Goal: Task Accomplishment & Management: Manage account settings

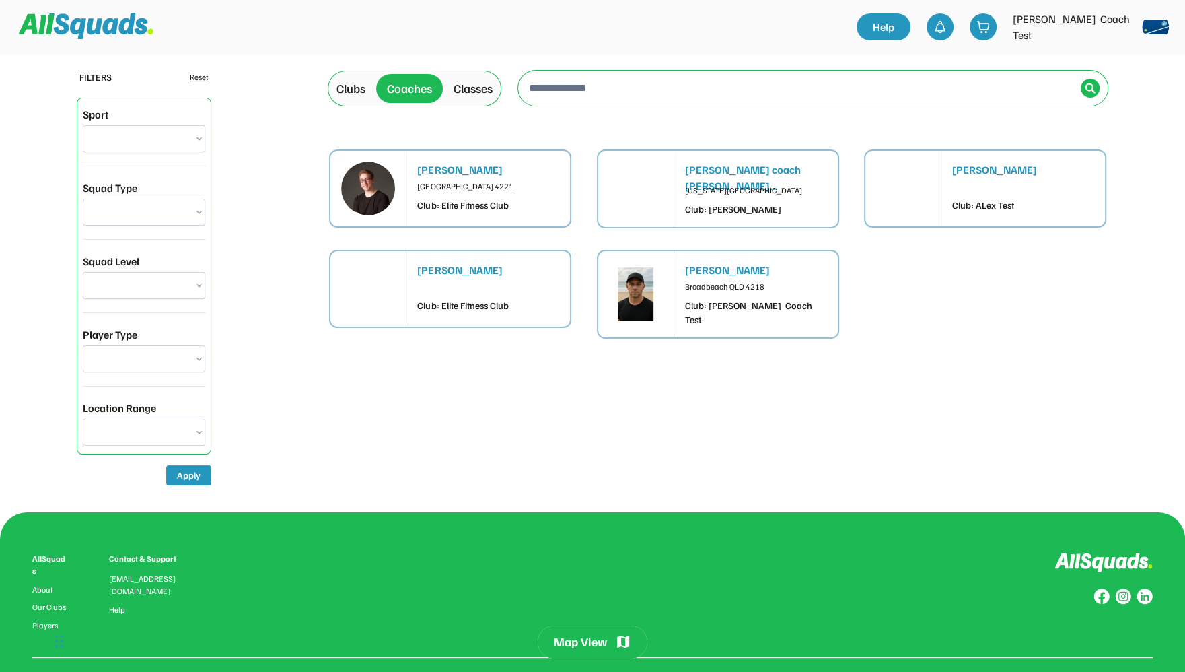
click at [85, 30] on img at bounding box center [86, 26] width 135 height 26
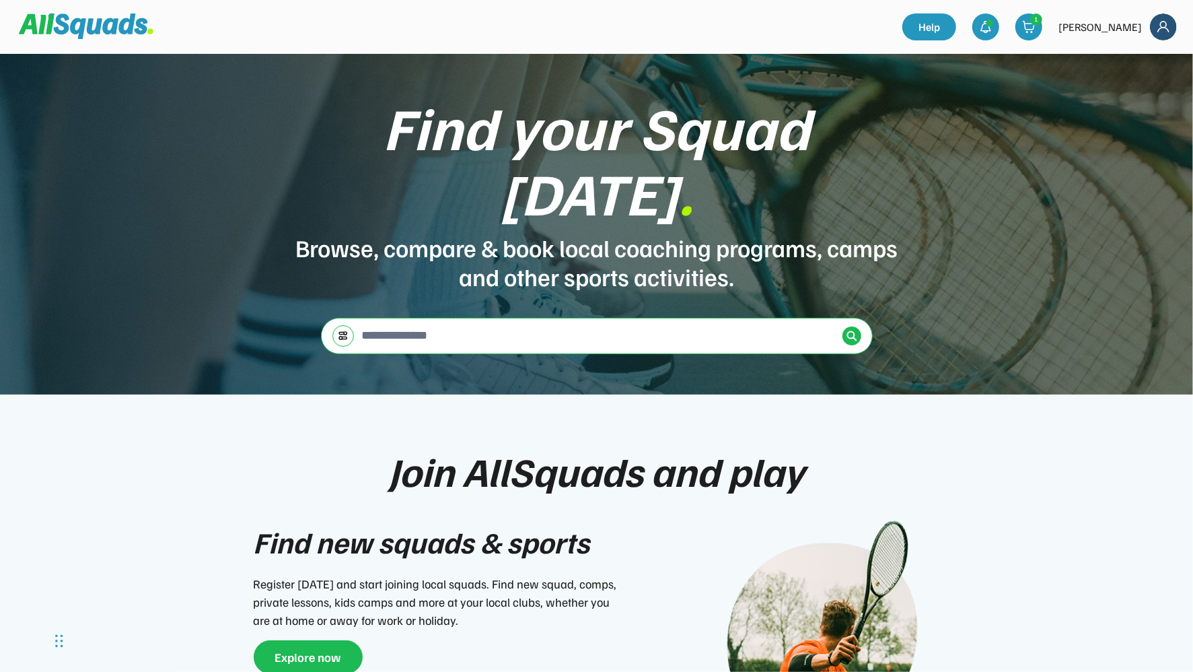
click at [1162, 24] on img at bounding box center [1163, 26] width 27 height 27
click at [1138, 83] on div "Logout" at bounding box center [1145, 86] width 79 height 27
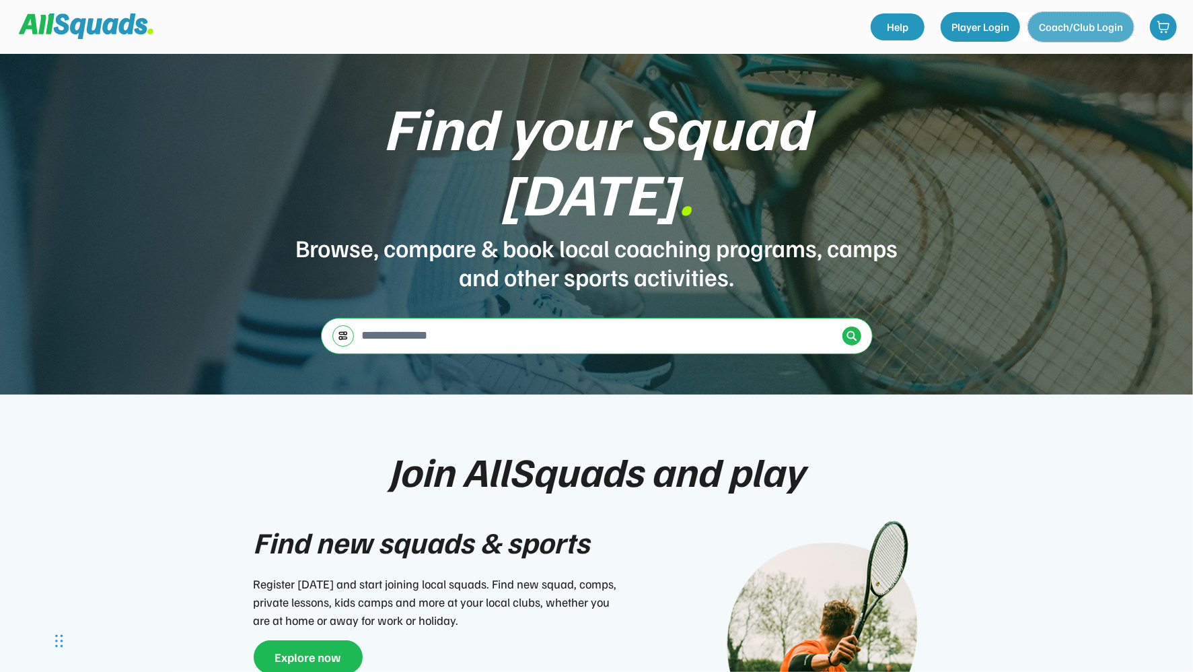
click at [1076, 28] on button "Coach/Club Login" at bounding box center [1081, 27] width 106 height 30
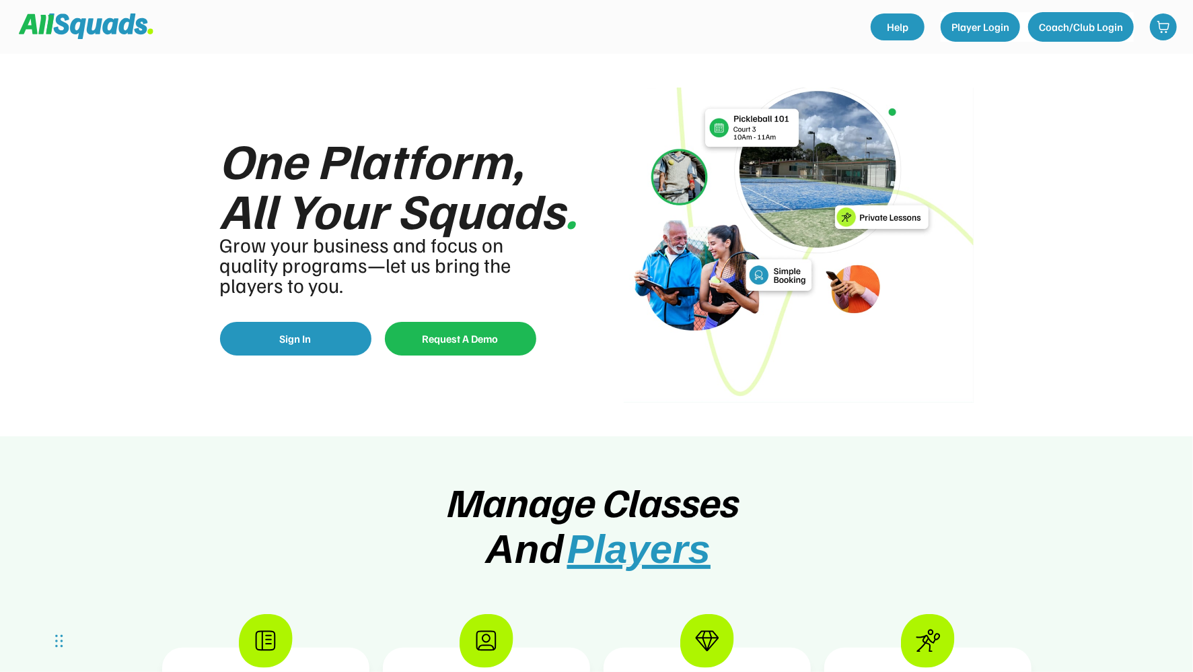
click at [77, 32] on img at bounding box center [86, 26] width 135 height 26
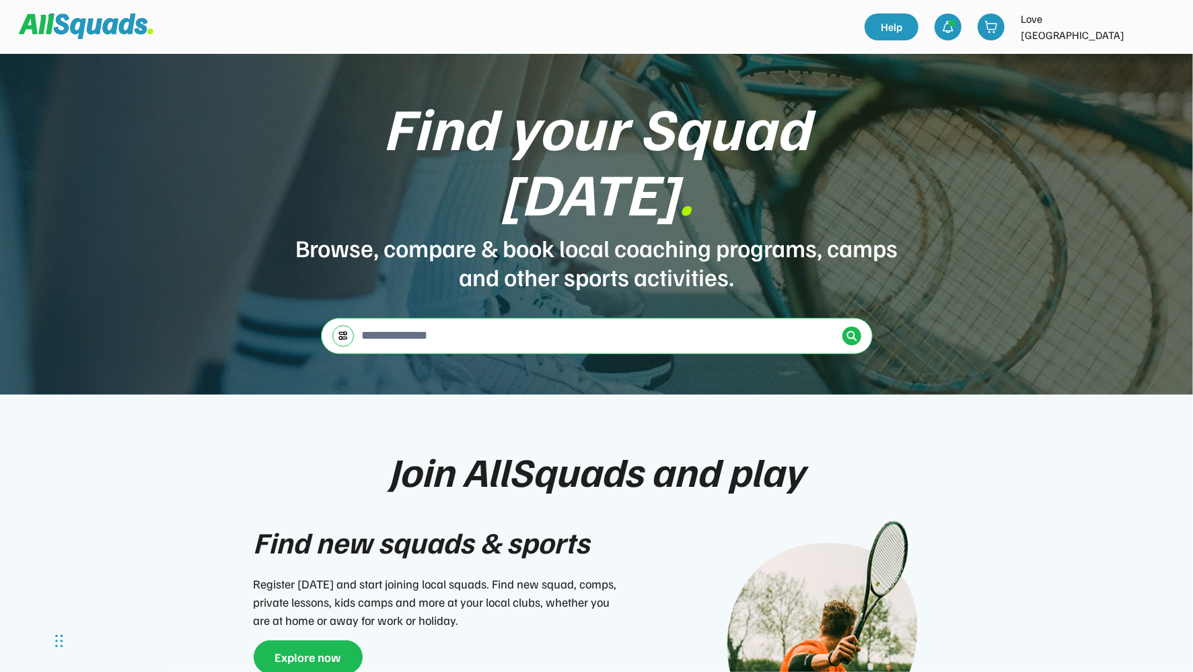
click at [1158, 32] on img at bounding box center [1163, 26] width 27 height 27
click at [1131, 64] on link "Profile" at bounding box center [1145, 59] width 79 height 27
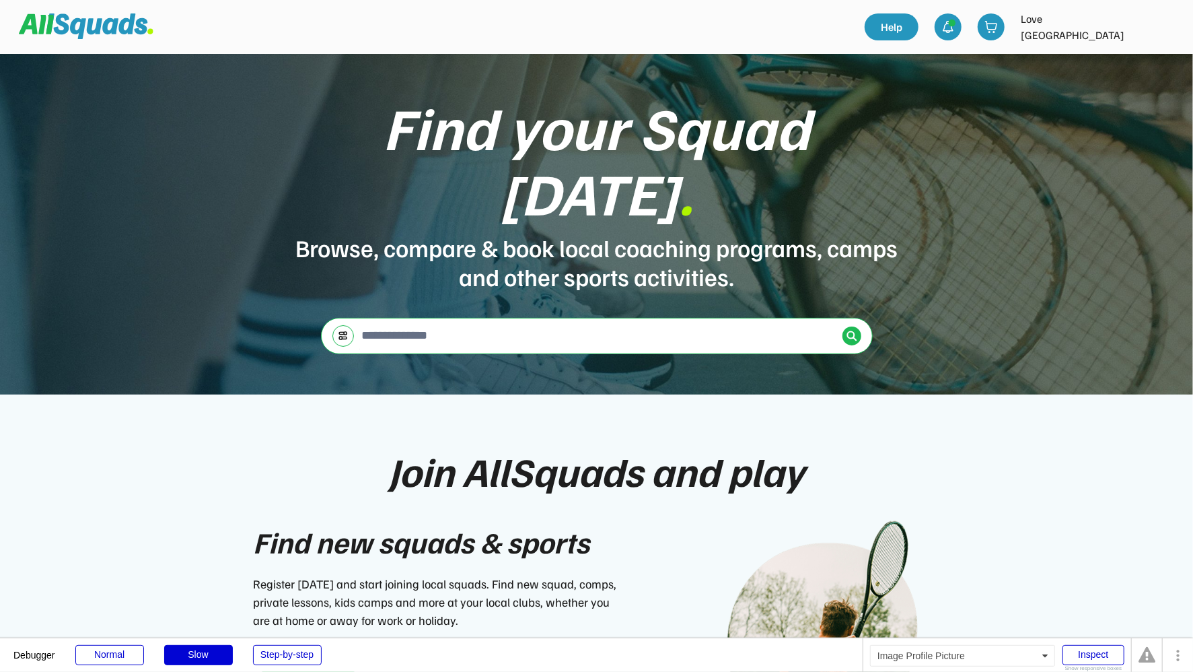
click at [1160, 32] on img at bounding box center [1163, 26] width 27 height 27
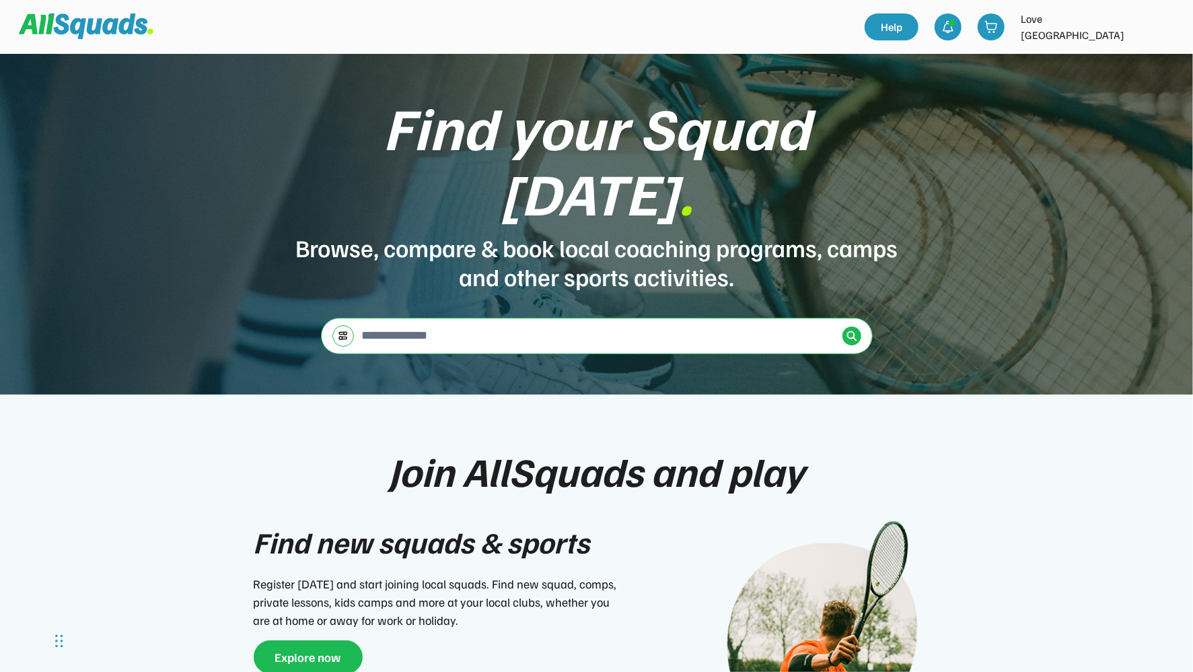
click at [1165, 26] on img at bounding box center [1163, 26] width 27 height 27
click at [1127, 53] on link "Profile" at bounding box center [1145, 59] width 79 height 27
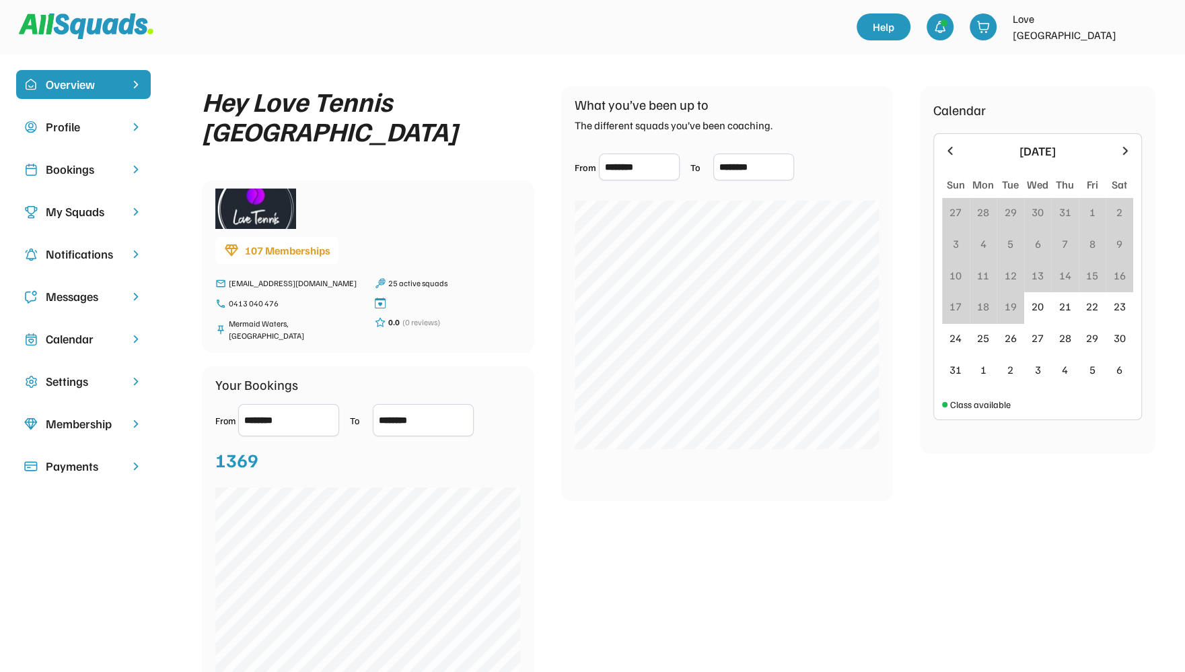
click at [71, 168] on div "Bookings" at bounding box center [83, 169] width 75 height 18
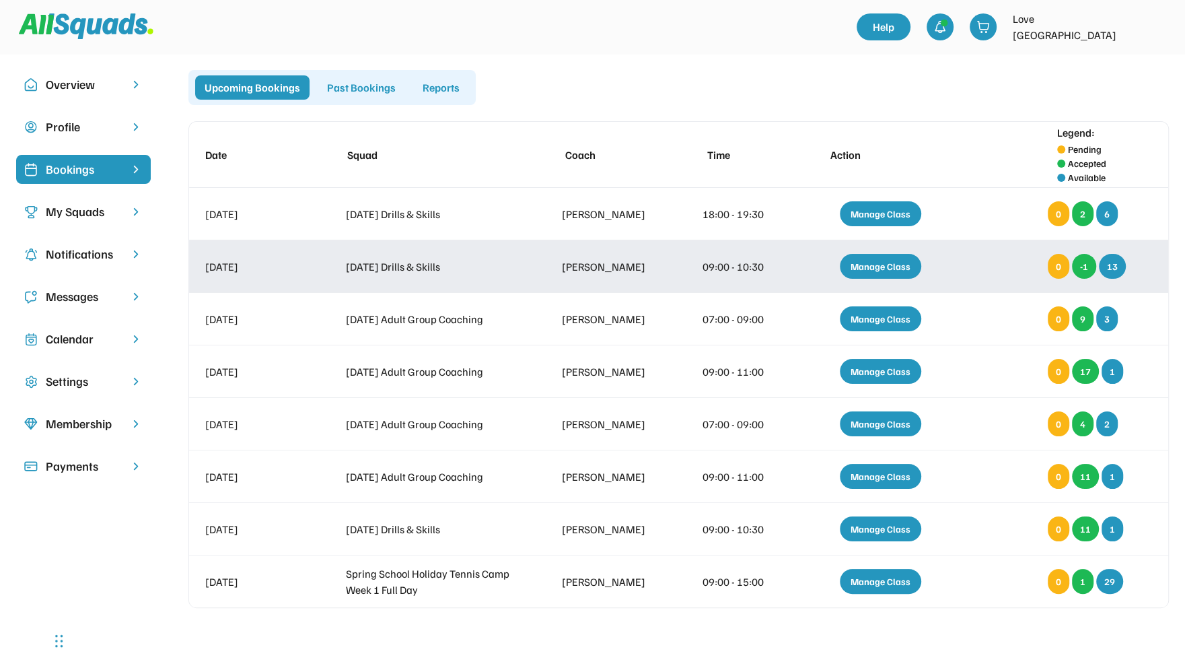
click at [890, 262] on div "Manage Class" at bounding box center [880, 266] width 81 height 25
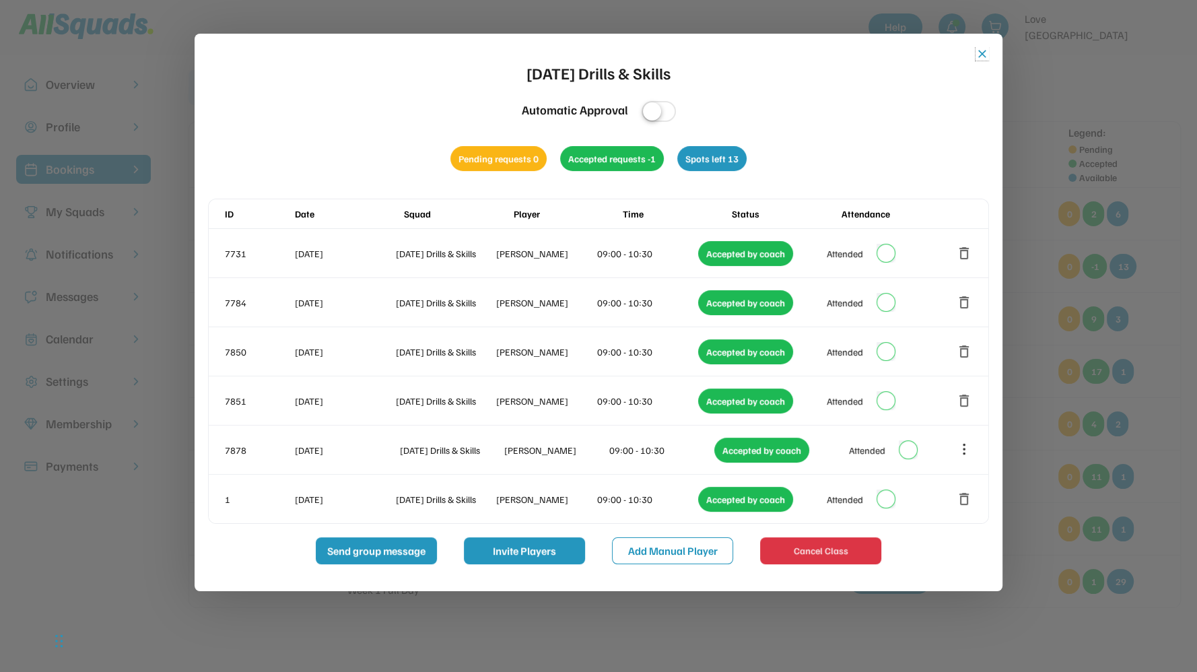
click at [980, 53] on button "close" at bounding box center [981, 53] width 13 height 13
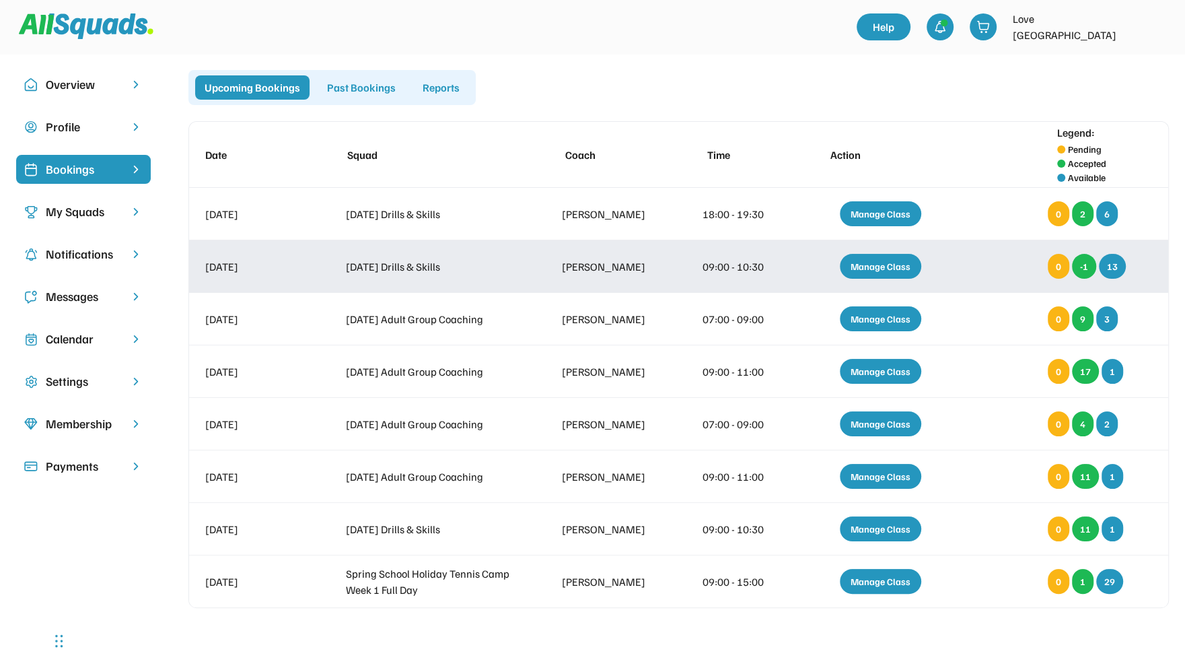
click at [898, 268] on div "Manage Class" at bounding box center [880, 266] width 81 height 25
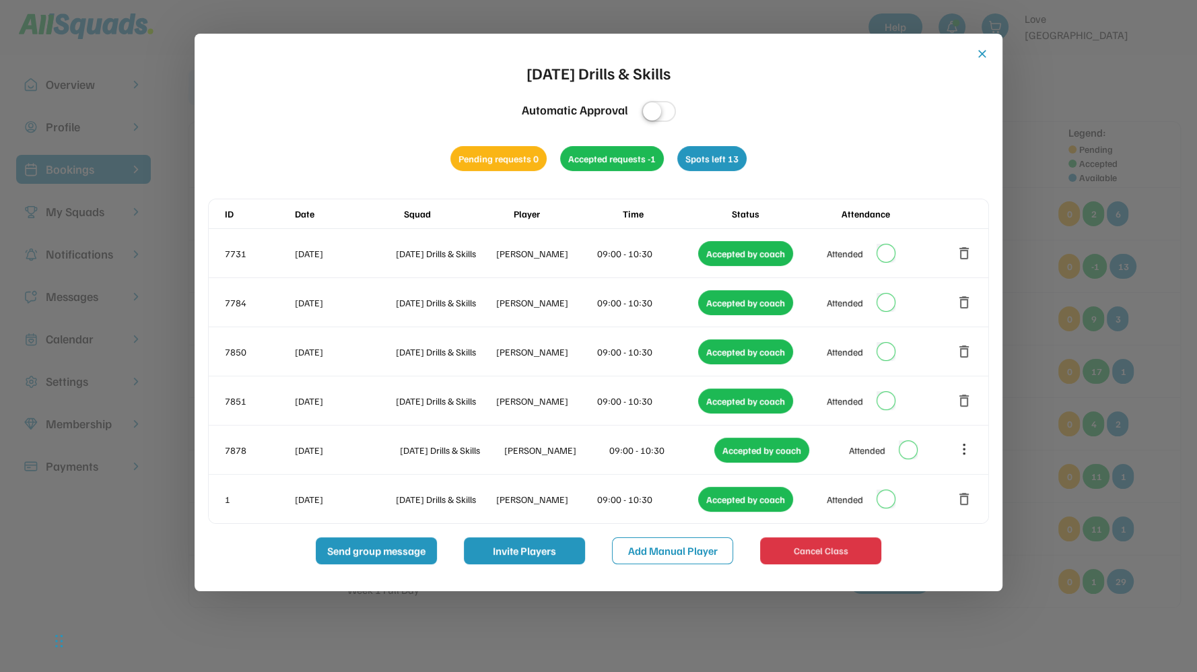
click at [980, 56] on button "close" at bounding box center [981, 53] width 13 height 13
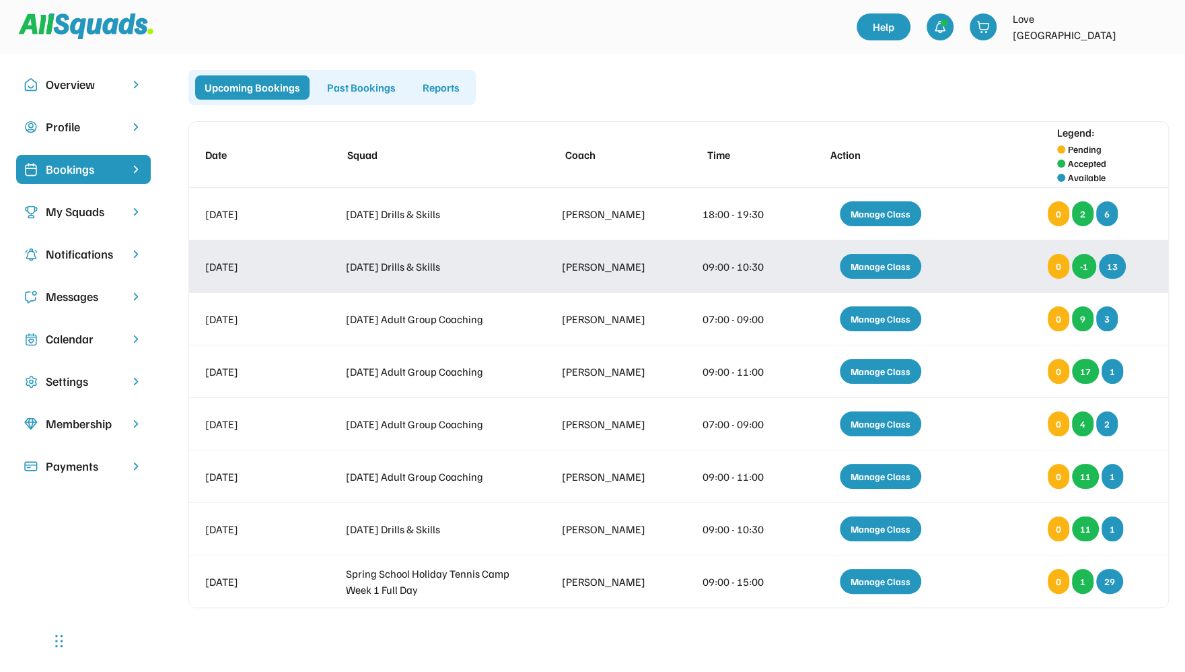
click at [887, 265] on div "Manage Class" at bounding box center [880, 266] width 81 height 25
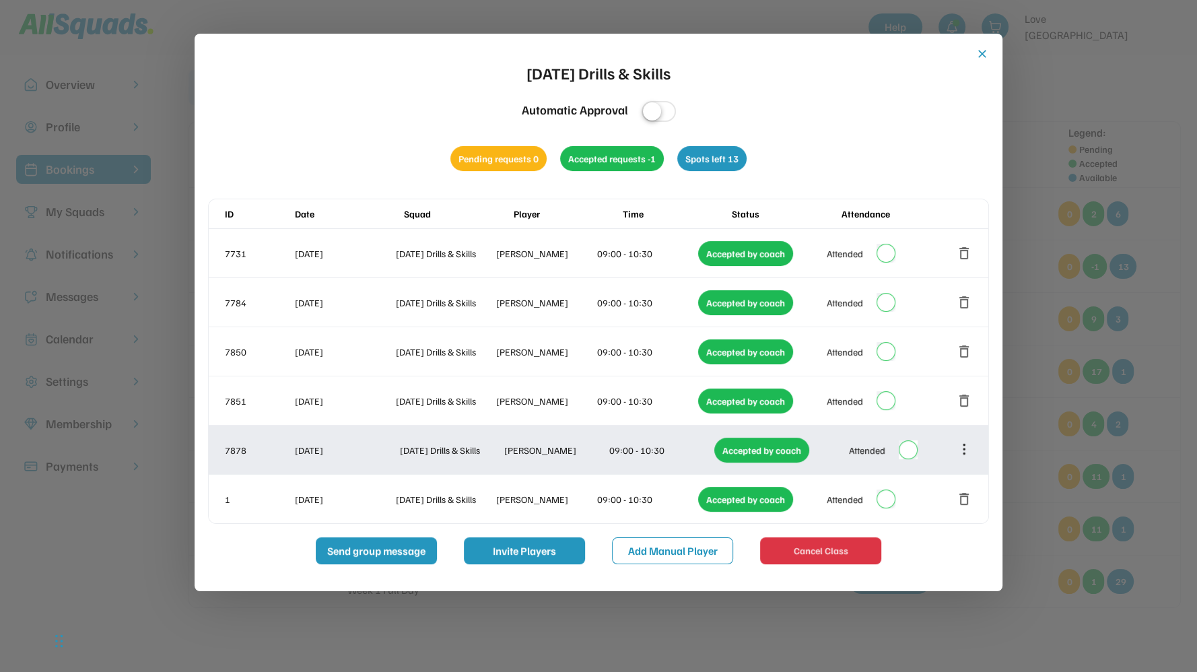
click at [965, 447] on icon at bounding box center [963, 449] width 15 height 15
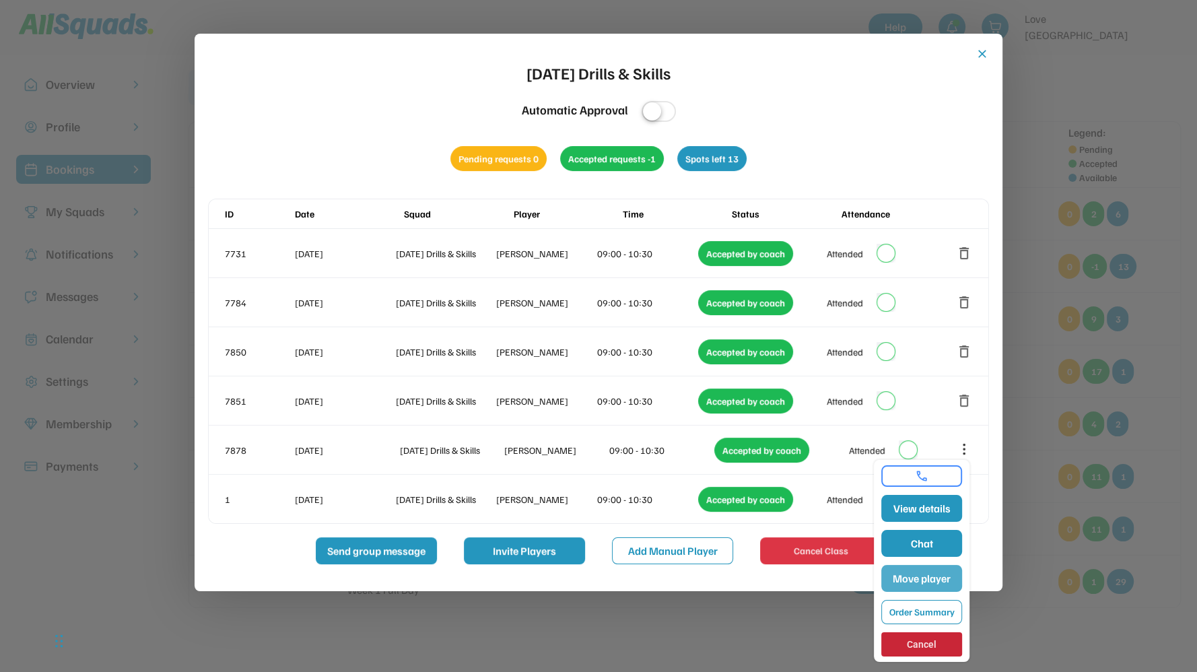
click at [927, 575] on button "Move player" at bounding box center [921, 578] width 81 height 27
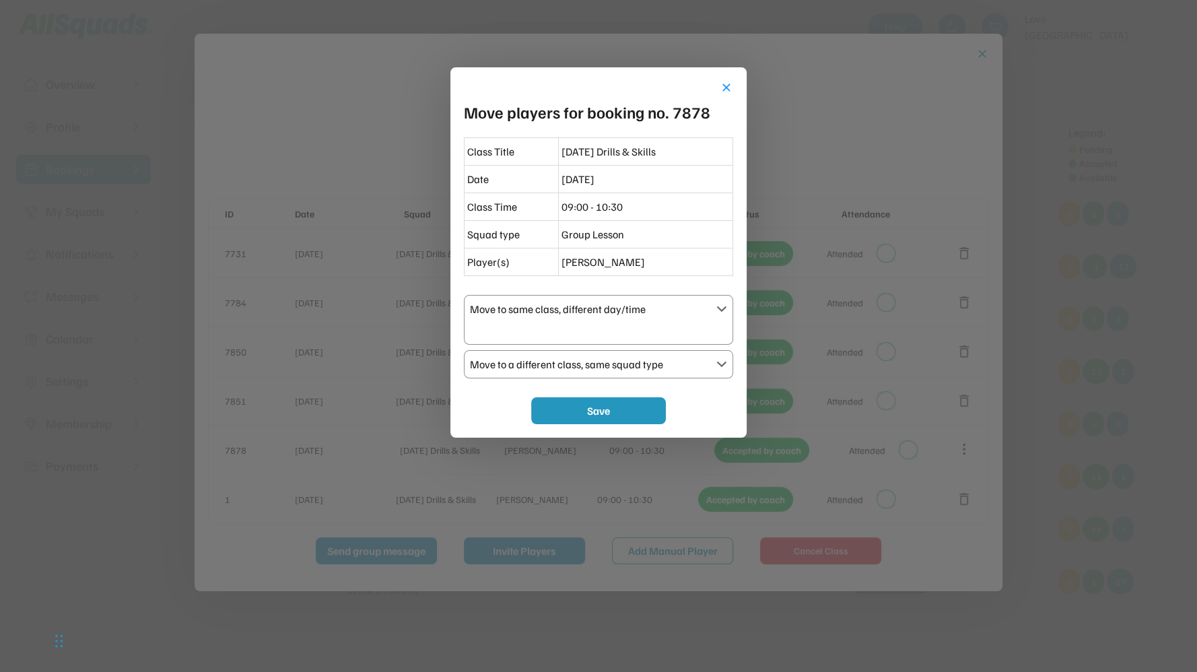
click at [561, 308] on div "Move to same class, different day/time" at bounding box center [590, 309] width 241 height 16
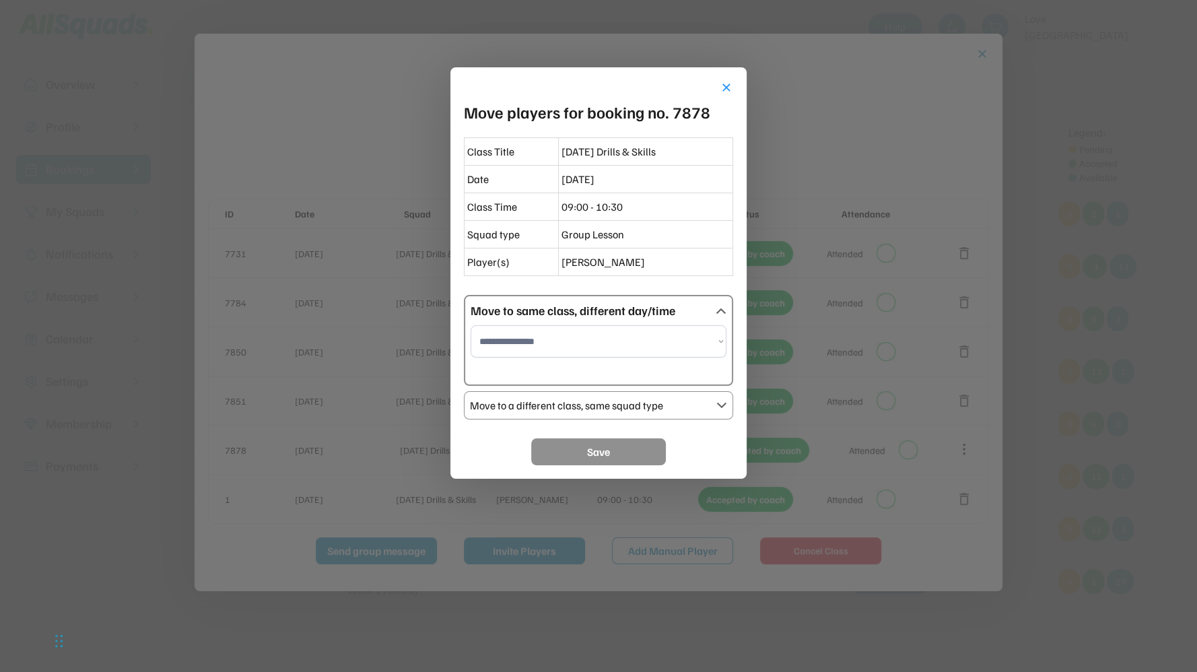
click at [565, 337] on select "**********" at bounding box center [598, 341] width 256 height 32
select select "**********"
click at [470, 325] on select "**********" at bounding box center [598, 341] width 256 height 32
click at [590, 453] on button "Save" at bounding box center [598, 451] width 135 height 27
click at [594, 446] on button "Save" at bounding box center [598, 451] width 135 height 27
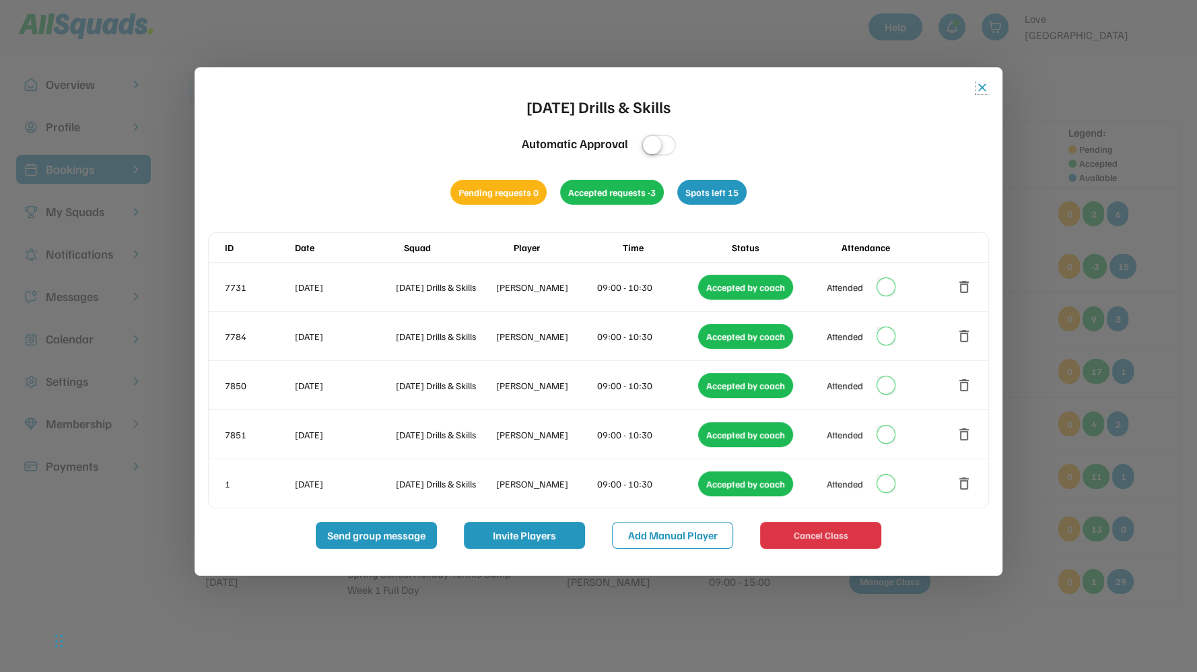
click at [980, 90] on button "close" at bounding box center [981, 87] width 13 height 13
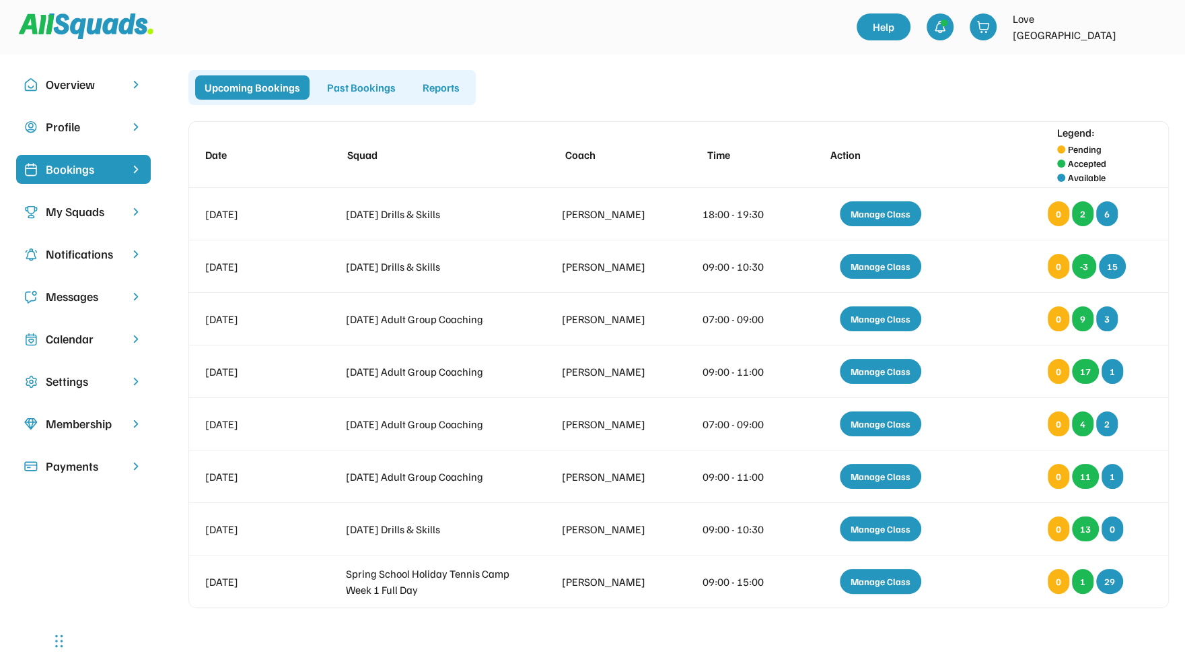
click at [703, 633] on div "Upcoming Bookings Past Bookings Reports Date Squad Coach Time Action Legend: Pe…" at bounding box center [678, 362] width 981 height 585
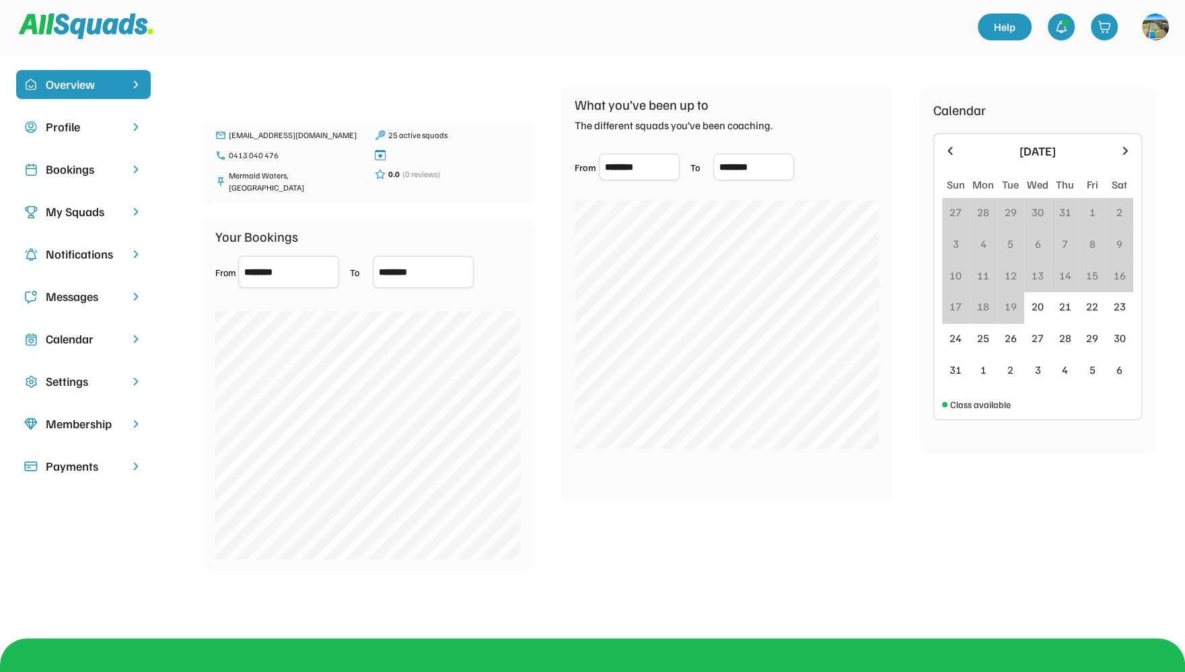
click at [67, 168] on div "Bookings" at bounding box center [83, 169] width 75 height 18
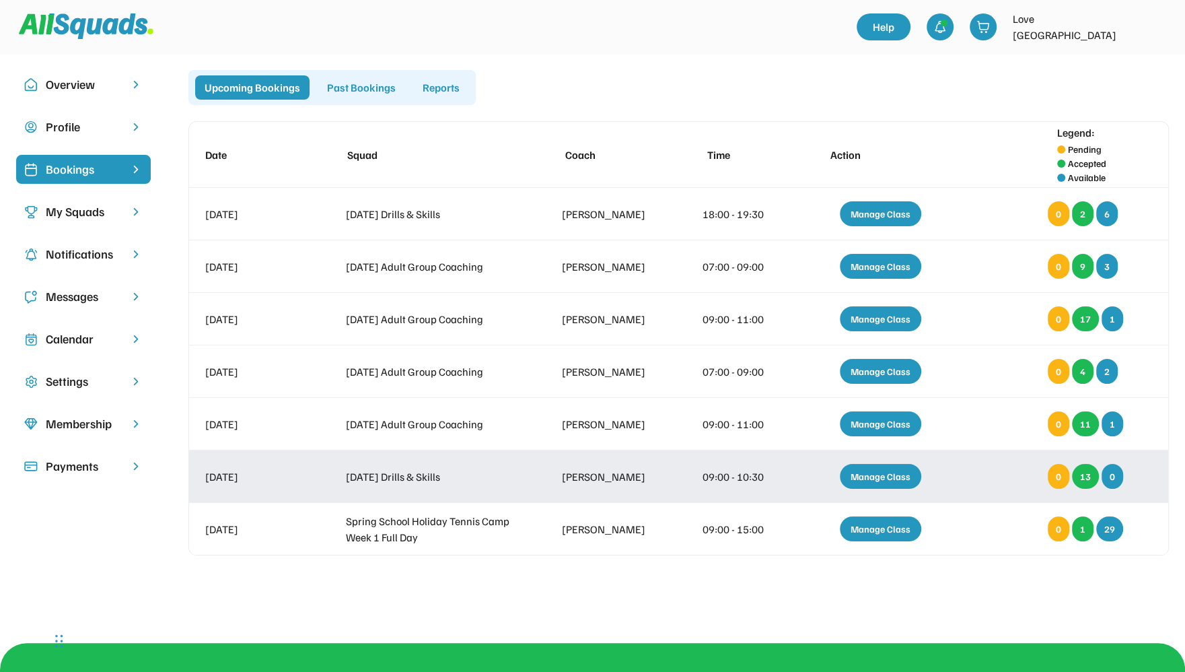
click at [898, 474] on div "Manage Class" at bounding box center [880, 476] width 81 height 25
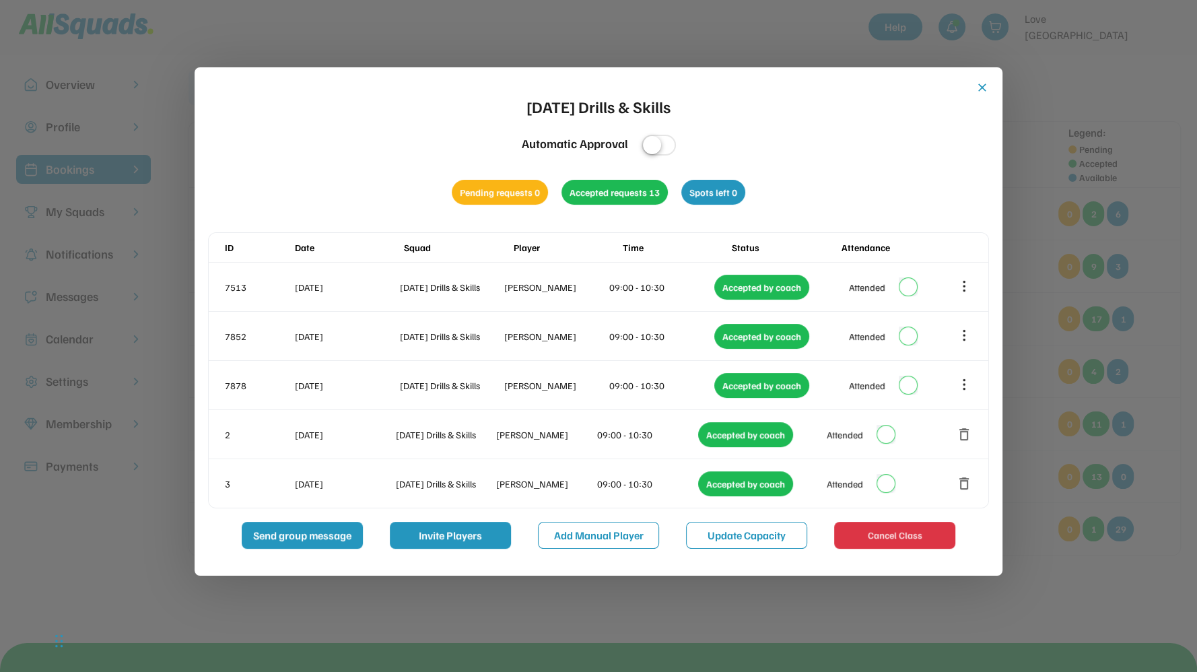
click at [882, 125] on div "close Wednesday Drills & Skills Automatic Approval Pending requests 0 Accepted …" at bounding box center [598, 315] width 781 height 468
click at [749, 531] on button "Update Capacity" at bounding box center [746, 535] width 121 height 27
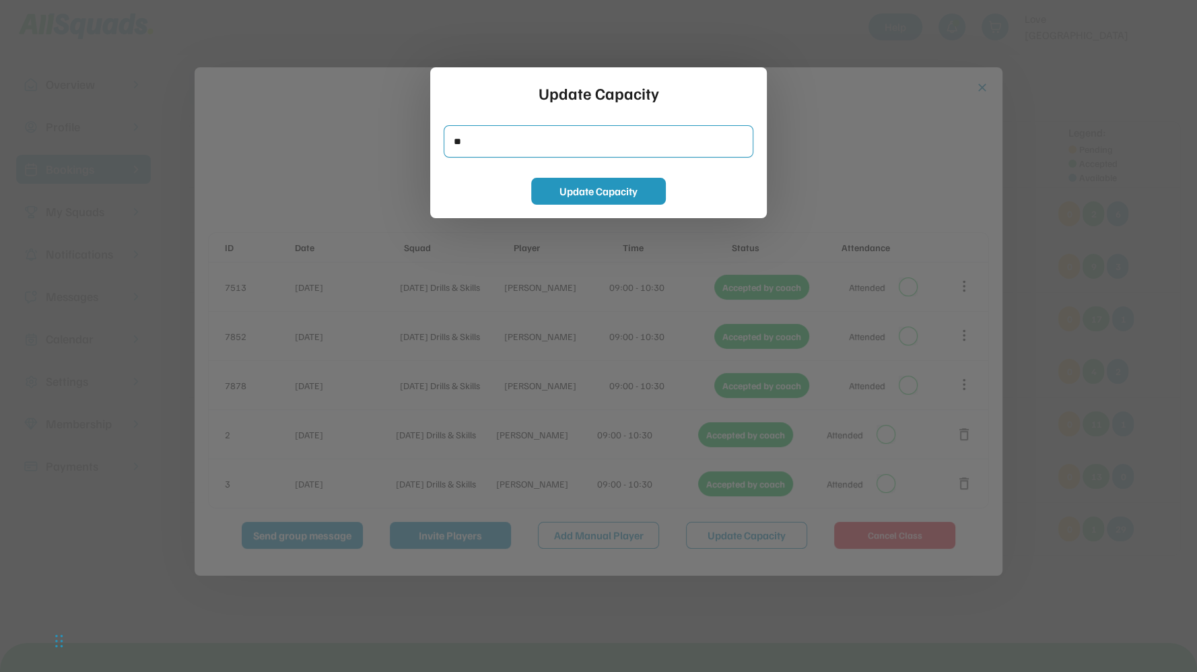
click at [516, 144] on input "input" at bounding box center [599, 141] width 310 height 32
type input "*"
type input "**"
click at [588, 187] on button "Update Capacity" at bounding box center [598, 191] width 135 height 27
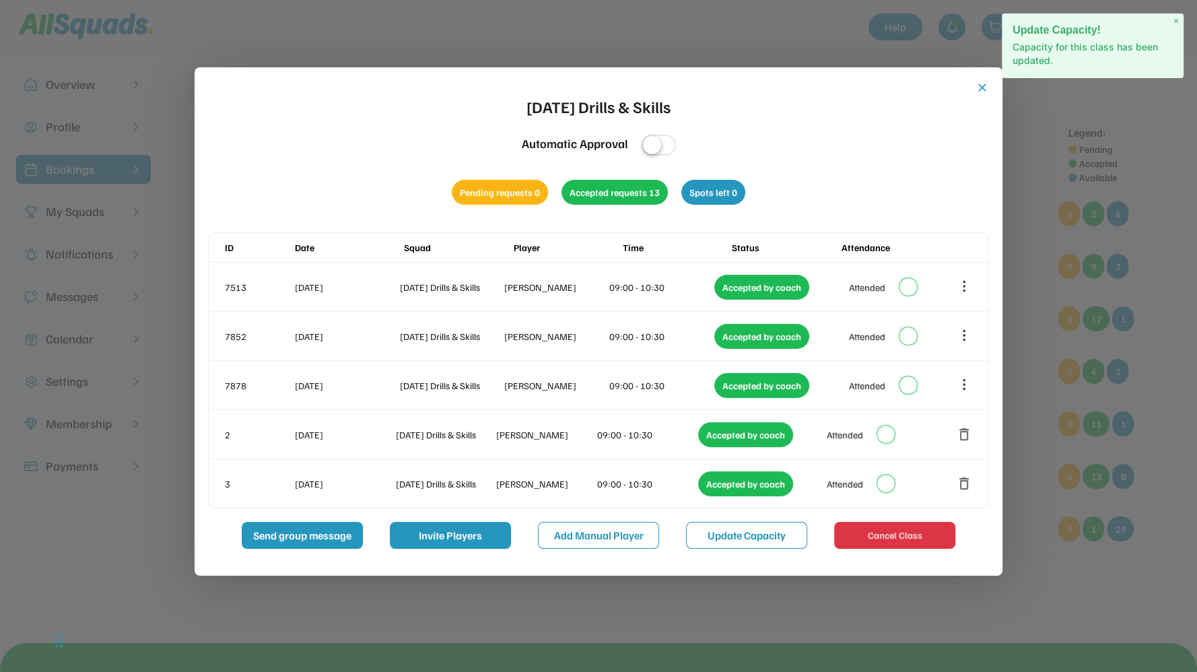
click at [806, 172] on div "close Wednesday Drills & Skills Automatic Approval Pending requests 0 Accepted …" at bounding box center [598, 315] width 781 height 468
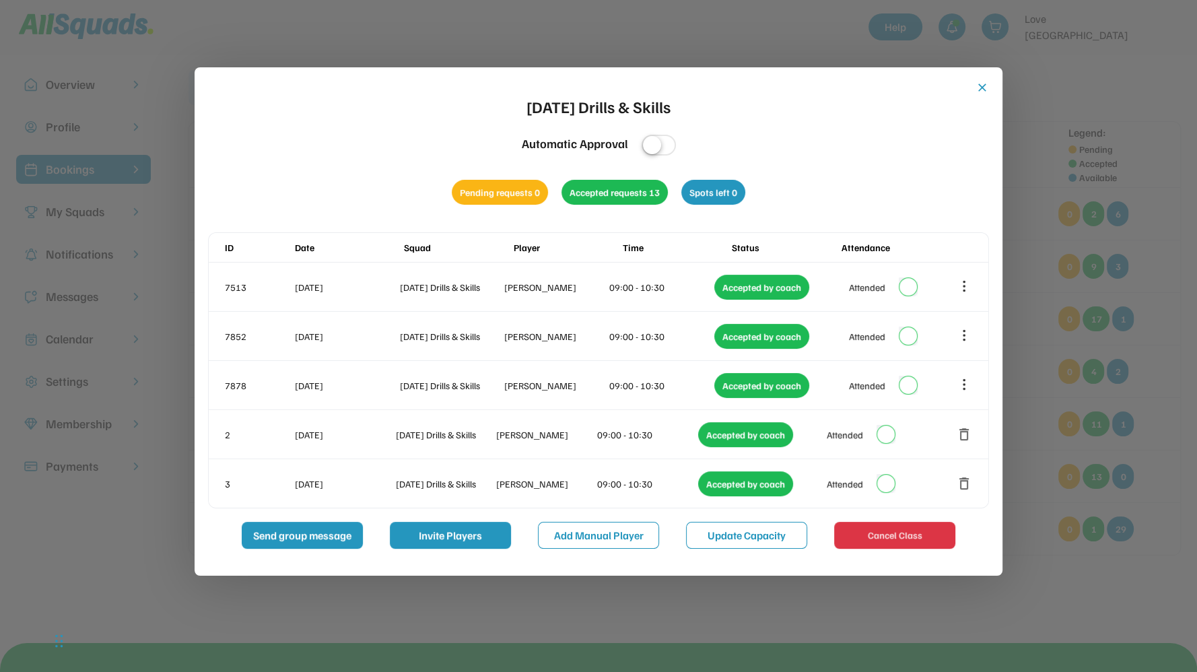
click at [981, 87] on button "close" at bounding box center [981, 87] width 13 height 13
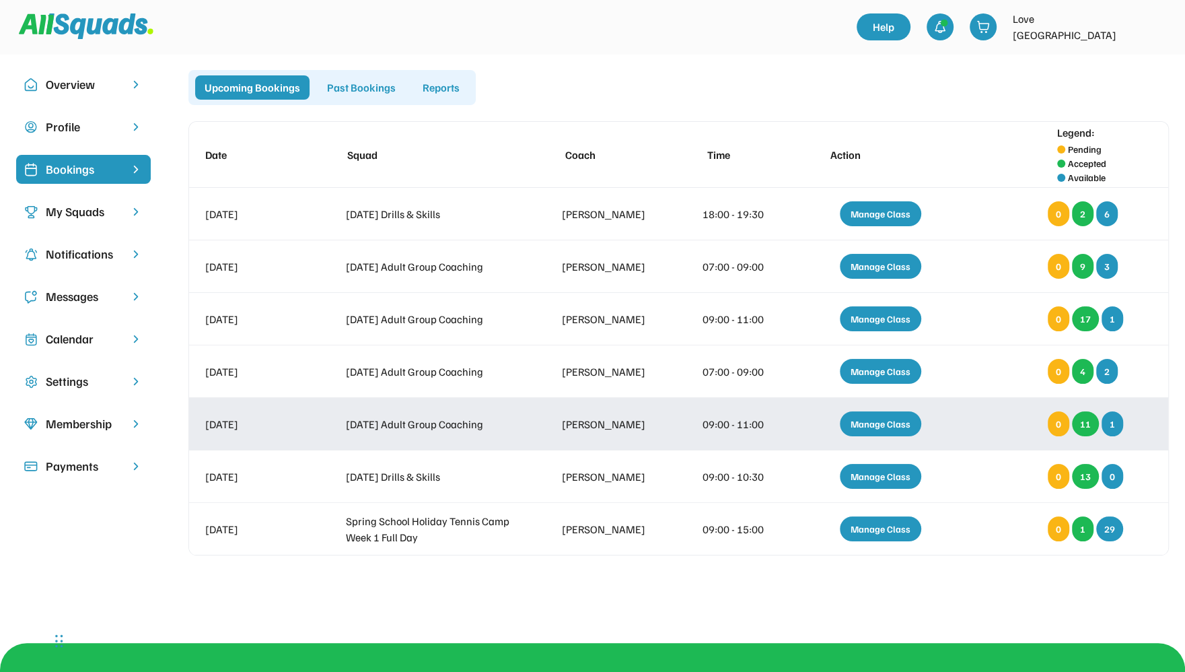
click at [871, 421] on div "Manage Class" at bounding box center [880, 423] width 81 height 25
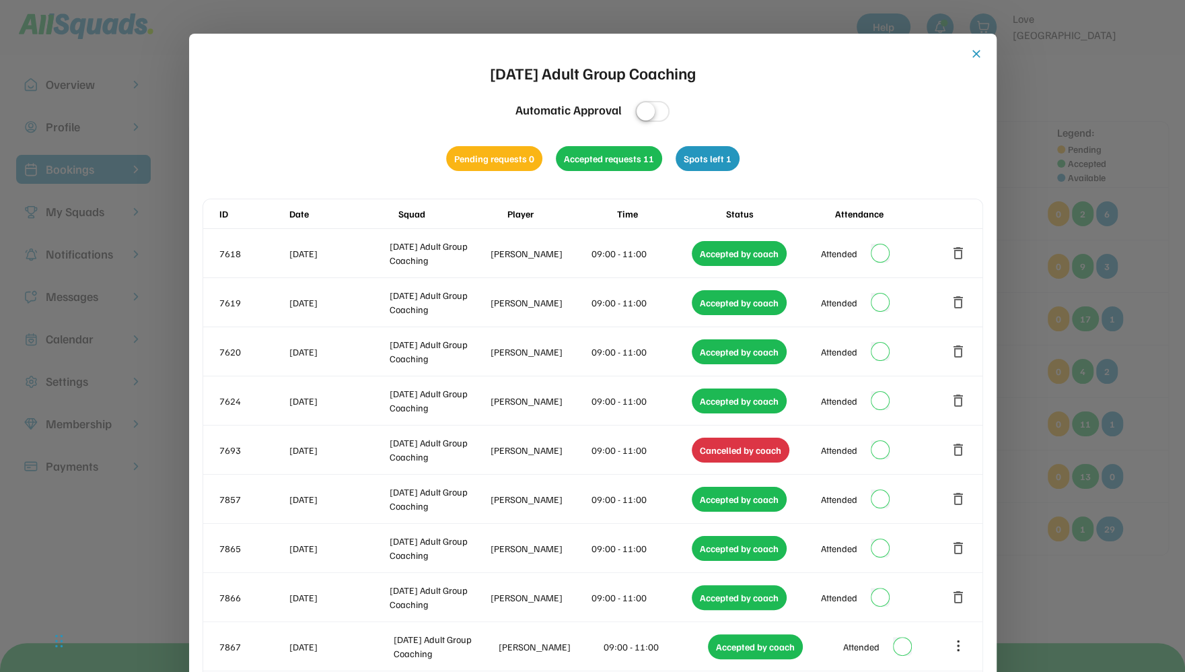
click at [973, 50] on button "close" at bounding box center [976, 53] width 13 height 13
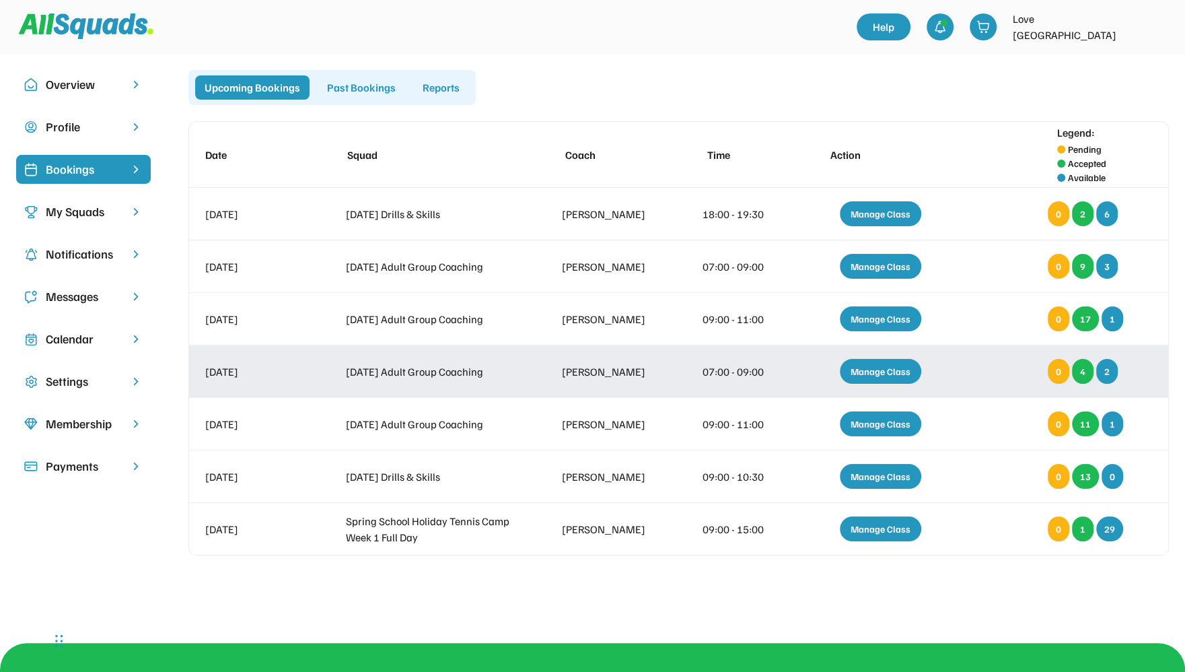
click at [878, 368] on div "Manage Class" at bounding box center [880, 371] width 81 height 25
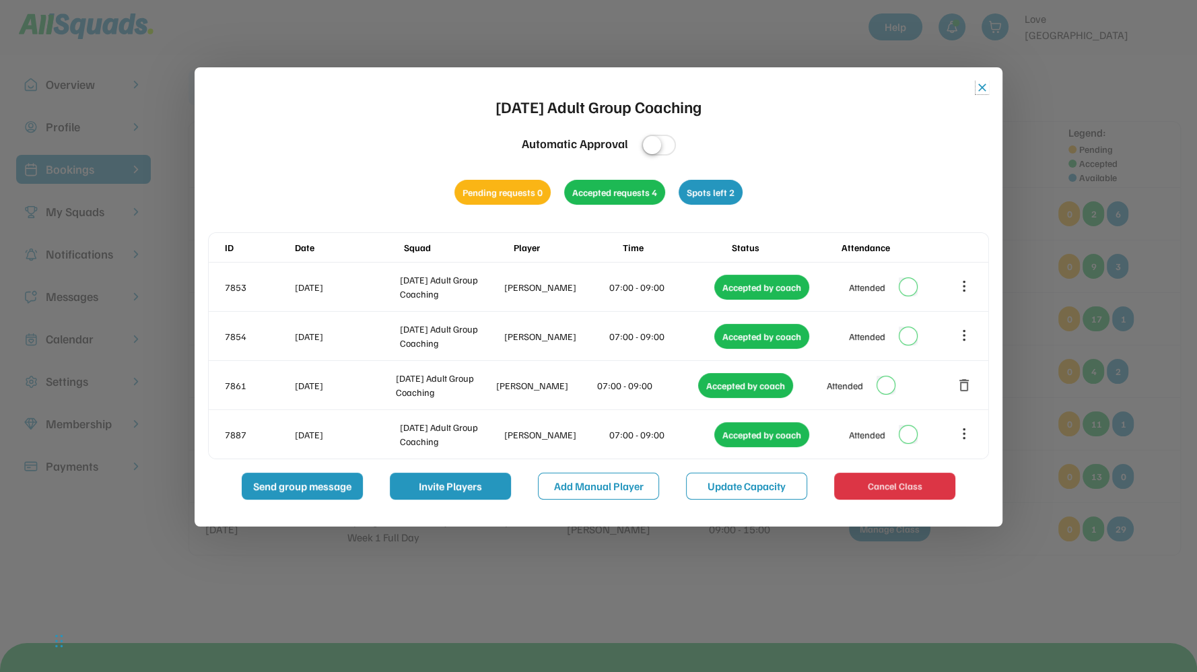
click at [981, 85] on button "close" at bounding box center [981, 87] width 13 height 13
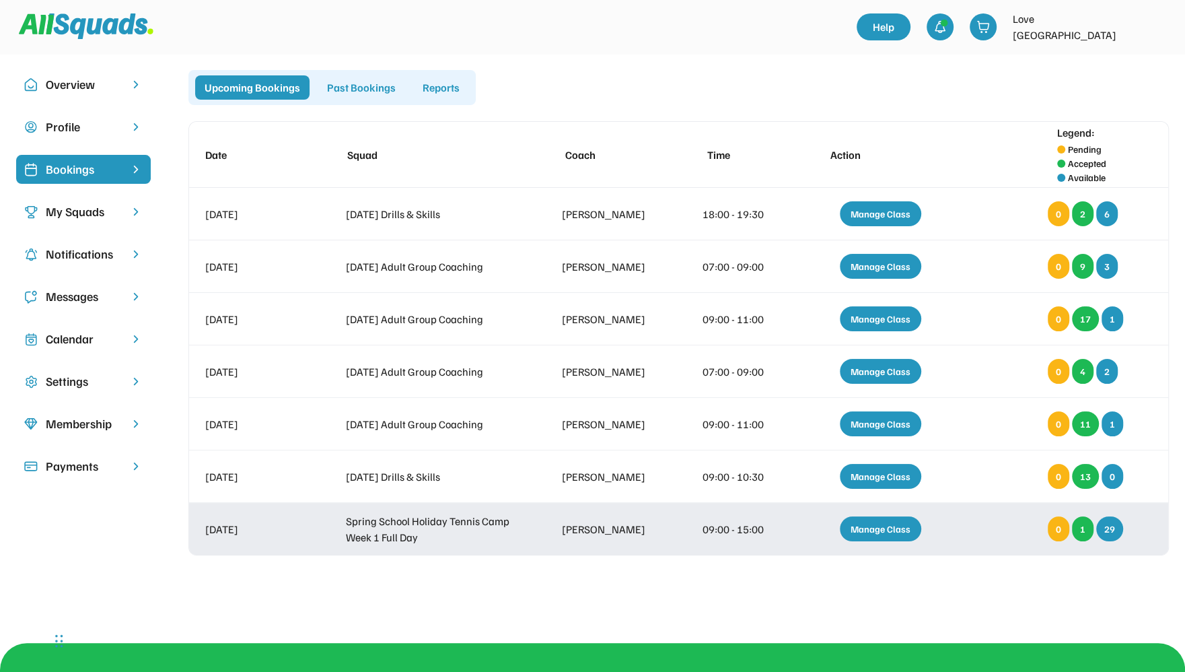
click at [888, 525] on div "Manage Class" at bounding box center [880, 528] width 81 height 25
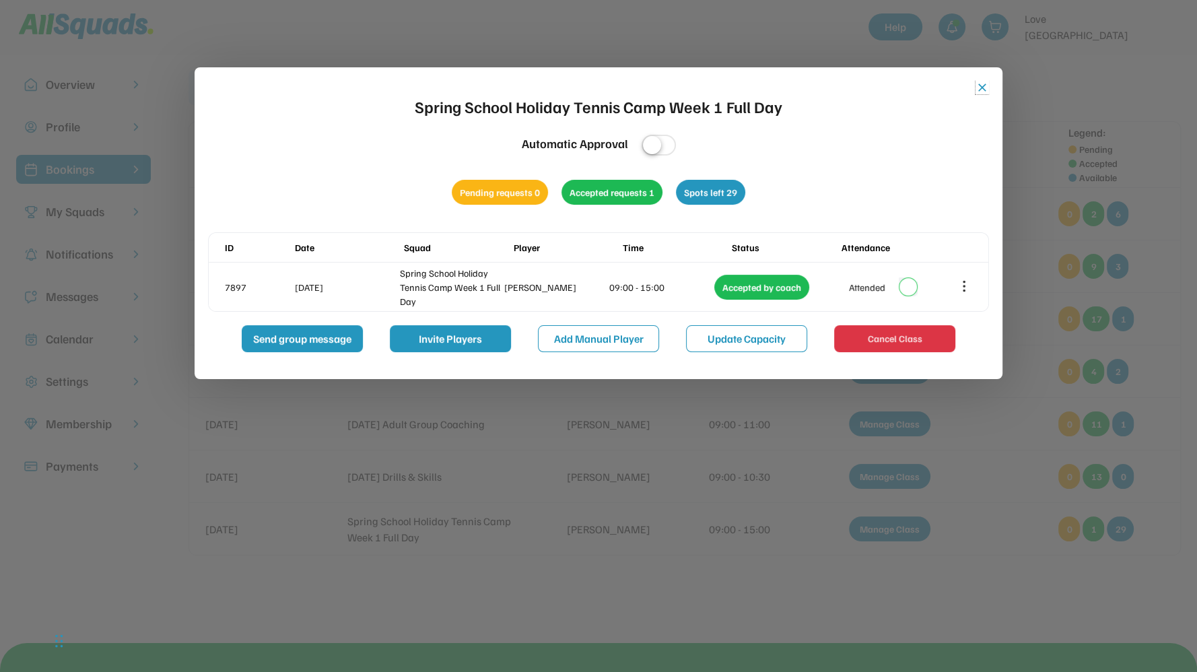
click at [976, 89] on button "close" at bounding box center [981, 87] width 13 height 13
